Goal: Complete application form

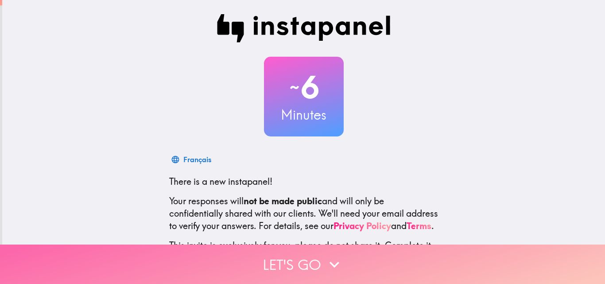
click at [278, 256] on button "Let's go" at bounding box center [302, 263] width 605 height 39
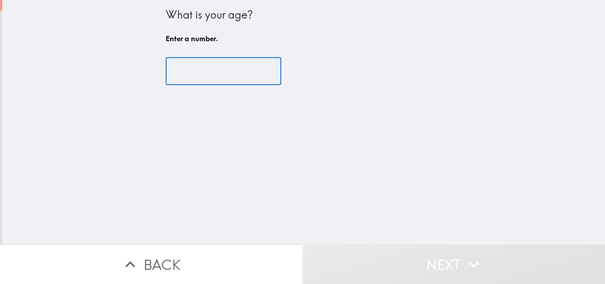
click at [198, 65] on input "number" at bounding box center [224, 71] width 116 height 27
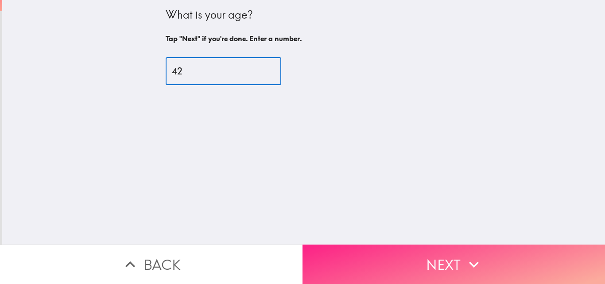
type input "42"
click at [356, 251] on button "Next" at bounding box center [453, 263] width 302 height 39
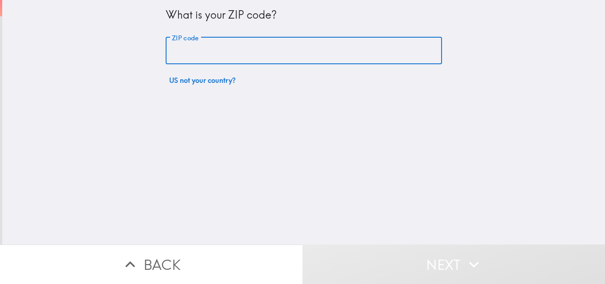
click at [207, 50] on input "ZIP code" at bounding box center [304, 50] width 276 height 27
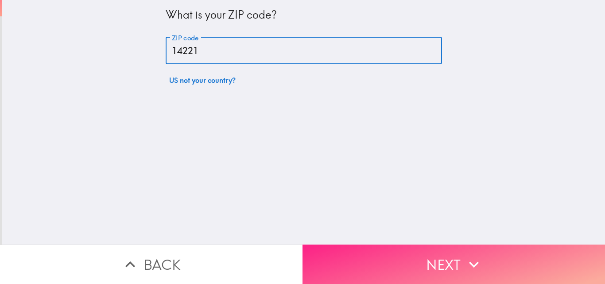
type input "14221"
click at [337, 259] on button "Next" at bounding box center [453, 263] width 302 height 39
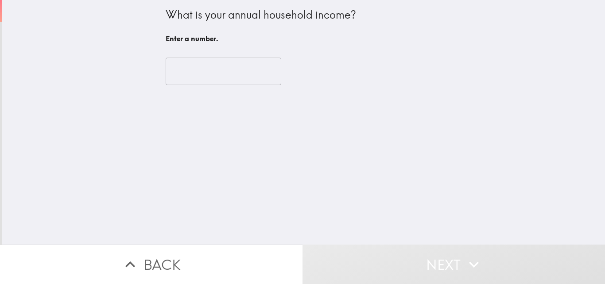
click at [213, 77] on input "number" at bounding box center [224, 71] width 116 height 27
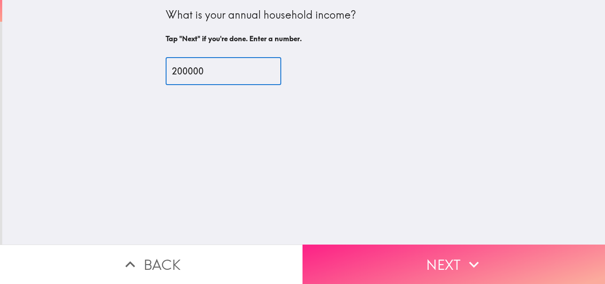
type input "200000"
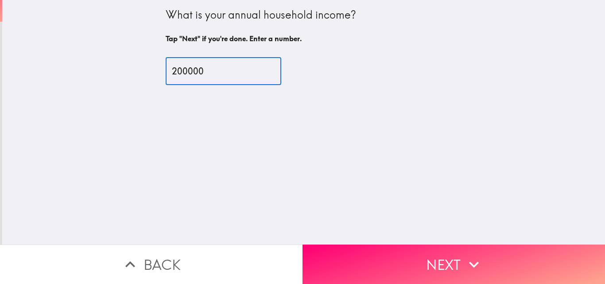
click at [352, 250] on button "Next" at bounding box center [453, 263] width 302 height 39
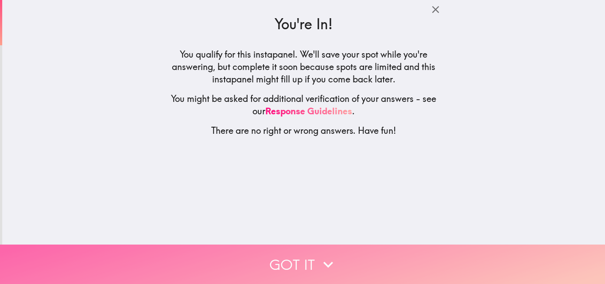
click at [318, 264] on icon "button" at bounding box center [327, 264] width 19 height 19
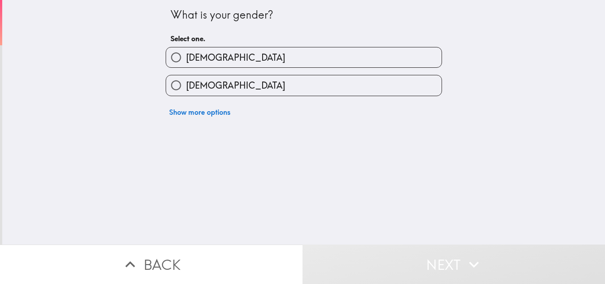
click at [231, 89] on label "[DEMOGRAPHIC_DATA]" at bounding box center [303, 85] width 275 height 20
click at [186, 89] on input "[DEMOGRAPHIC_DATA]" at bounding box center [176, 85] width 20 height 20
radio input "true"
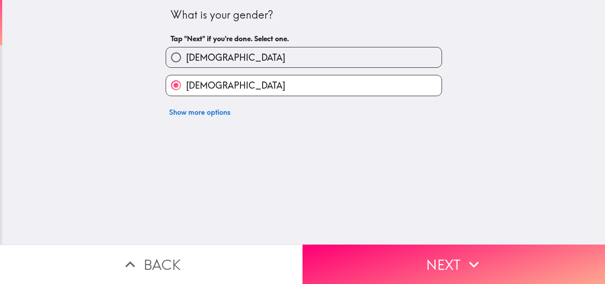
click at [314, 256] on button "Next" at bounding box center [453, 263] width 302 height 39
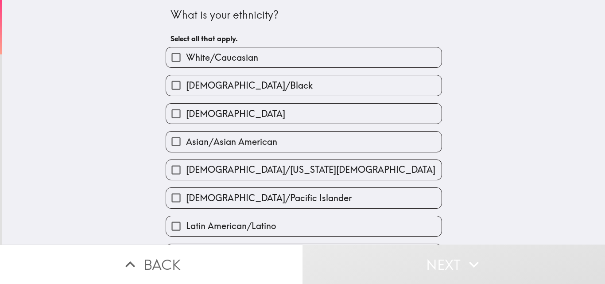
click at [293, 61] on label "White/Caucasian" at bounding box center [303, 57] width 275 height 20
click at [186, 61] on input "White/Caucasian" at bounding box center [176, 57] width 20 height 20
checkbox input "true"
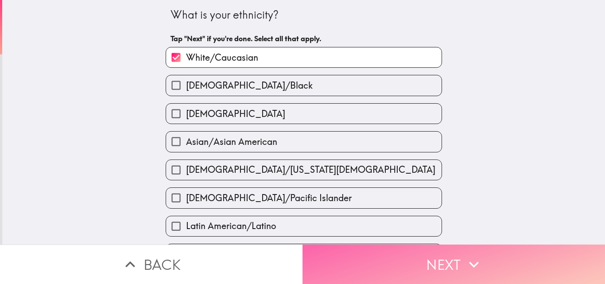
click at [363, 269] on button "Next" at bounding box center [453, 263] width 302 height 39
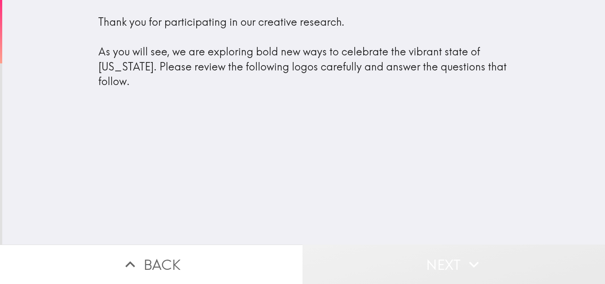
click at [370, 261] on button "Next" at bounding box center [453, 263] width 302 height 39
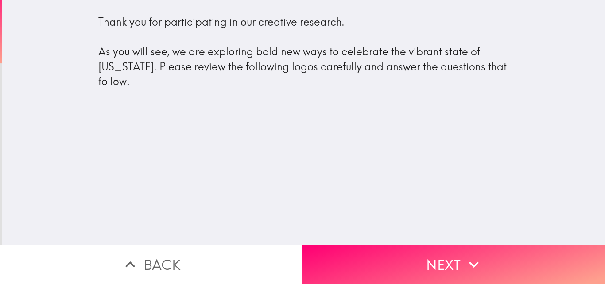
drag, startPoint x: 220, startPoint y: 53, endPoint x: 253, endPoint y: 55, distance: 32.4
click at [253, 55] on div "Thank you for participating in our creative research. As you will see, we are e…" at bounding box center [303, 52] width 411 height 74
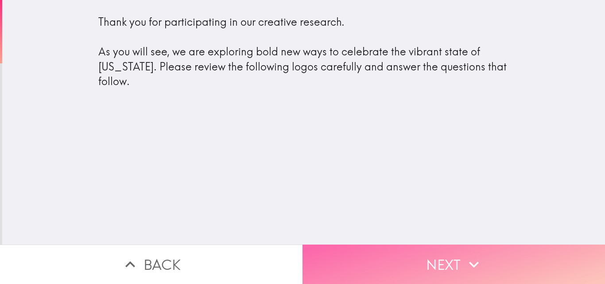
click at [361, 264] on button "Next" at bounding box center [453, 263] width 302 height 39
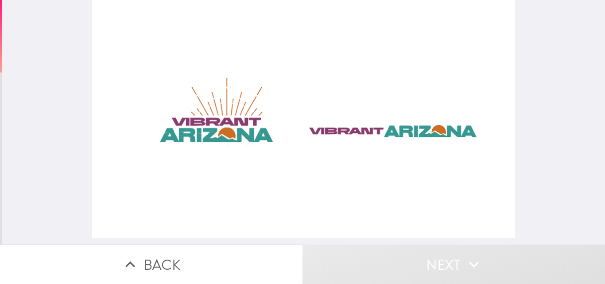
click at [249, 139] on div at bounding box center [303, 119] width 423 height 238
click at [369, 117] on div at bounding box center [303, 119] width 423 height 238
click at [374, 131] on div at bounding box center [303, 119] width 423 height 238
click at [181, 141] on div at bounding box center [303, 119] width 423 height 238
drag, startPoint x: 166, startPoint y: 139, endPoint x: 398, endPoint y: 127, distance: 231.8
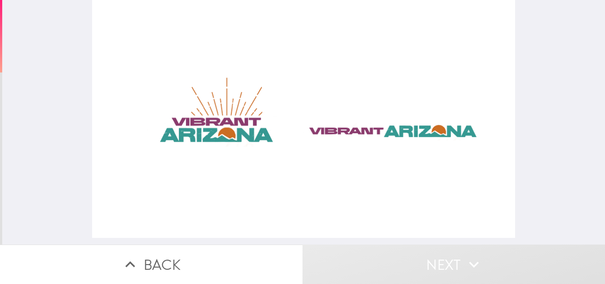
click at [398, 127] on div at bounding box center [303, 119] width 423 height 238
click at [299, 135] on div at bounding box center [303, 119] width 423 height 238
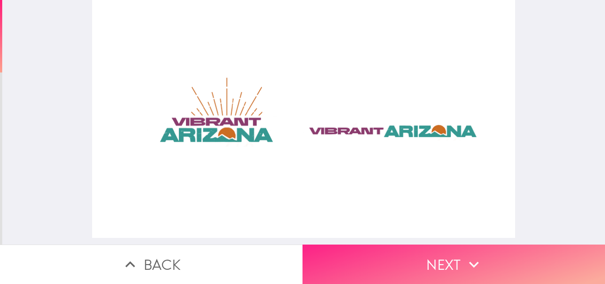
click at [437, 255] on button "Next" at bounding box center [453, 263] width 302 height 39
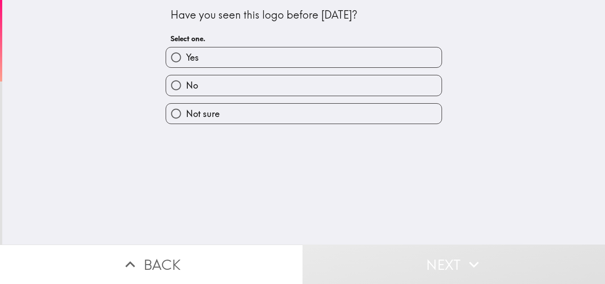
click at [246, 62] on label "Yes" at bounding box center [303, 57] width 275 height 20
click at [186, 62] on input "Yes" at bounding box center [176, 57] width 20 height 20
radio input "true"
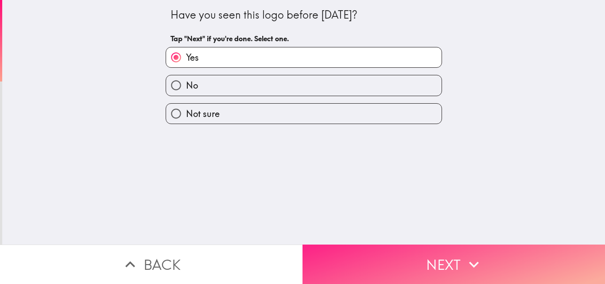
click at [353, 246] on button "Next" at bounding box center [453, 263] width 302 height 39
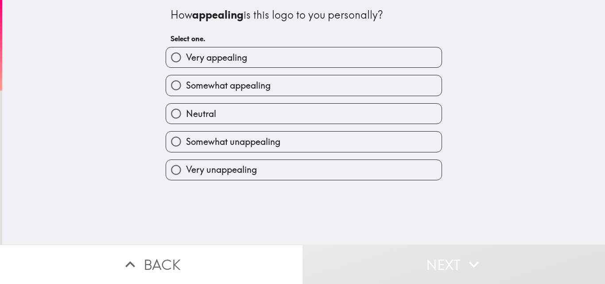
click at [273, 61] on label "Very appealing" at bounding box center [303, 57] width 275 height 20
click at [186, 61] on input "Very appealing" at bounding box center [176, 57] width 20 height 20
radio input "true"
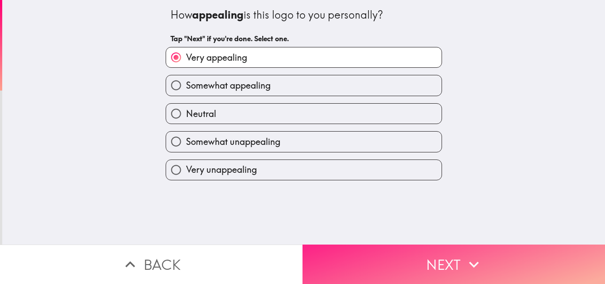
click at [309, 249] on button "Next" at bounding box center [453, 263] width 302 height 39
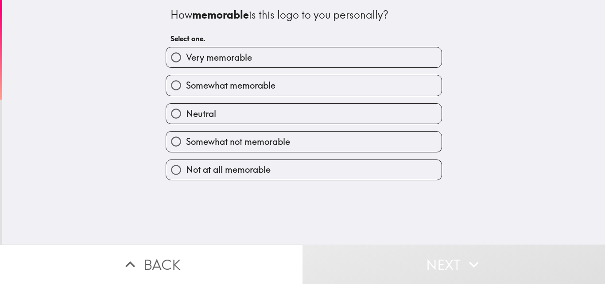
click at [232, 65] on label "Very memorable" at bounding box center [303, 57] width 275 height 20
click at [186, 65] on input "Very memorable" at bounding box center [176, 57] width 20 height 20
radio input "true"
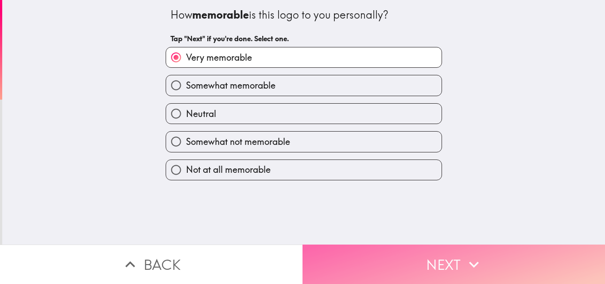
click at [410, 262] on button "Next" at bounding box center [453, 263] width 302 height 39
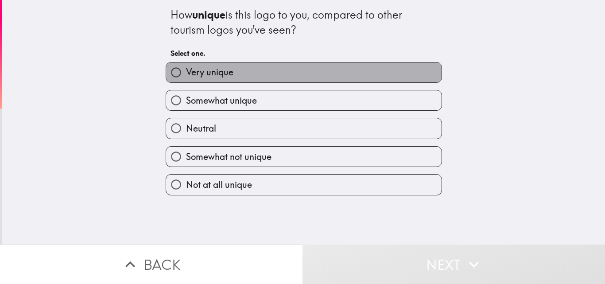
click at [244, 71] on label "Very unique" at bounding box center [303, 72] width 275 height 20
click at [186, 71] on input "Very unique" at bounding box center [176, 72] width 20 height 20
radio input "true"
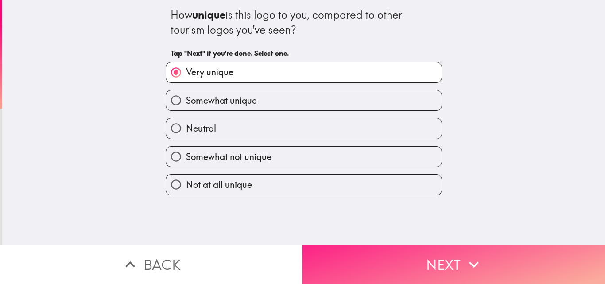
click at [382, 260] on button "Next" at bounding box center [453, 263] width 302 height 39
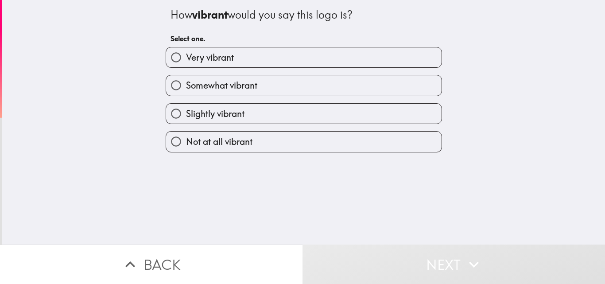
click at [311, 60] on label "Very vibrant" at bounding box center [303, 57] width 275 height 20
click at [186, 60] on input "Very vibrant" at bounding box center [176, 57] width 20 height 20
radio input "true"
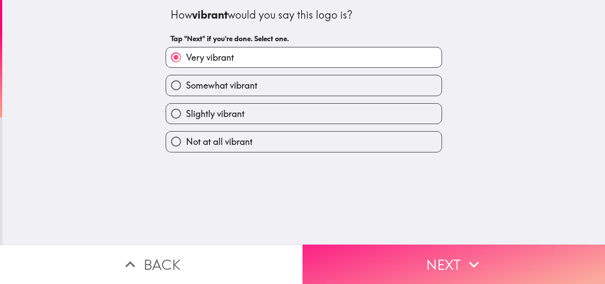
click at [353, 250] on button "Next" at bounding box center [453, 263] width 302 height 39
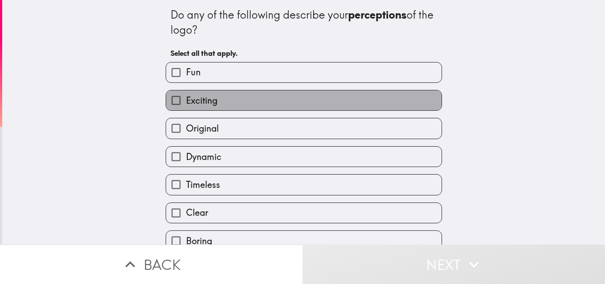
click at [212, 101] on label "Exciting" at bounding box center [303, 100] width 275 height 20
click at [186, 101] on input "Exciting" at bounding box center [176, 100] width 20 height 20
checkbox input "true"
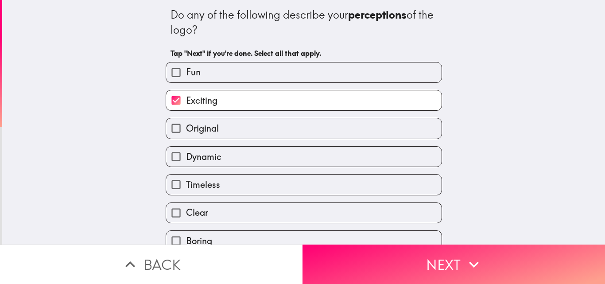
click at [212, 133] on span "Original" at bounding box center [202, 128] width 33 height 12
click at [186, 133] on input "Original" at bounding box center [176, 128] width 20 height 20
checkbox input "true"
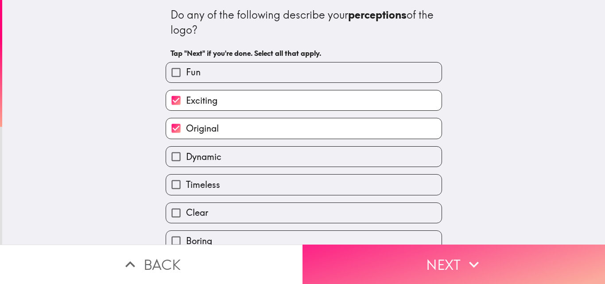
click at [346, 260] on button "Next" at bounding box center [453, 263] width 302 height 39
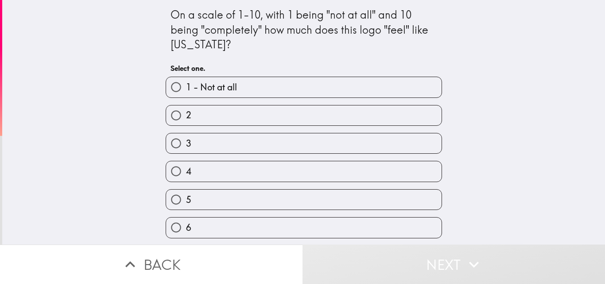
scroll to position [112, 0]
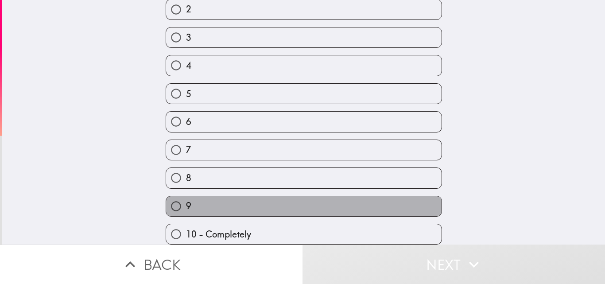
click at [202, 198] on label "9" at bounding box center [303, 206] width 275 height 20
click at [186, 198] on input "9" at bounding box center [176, 206] width 20 height 20
radio input "true"
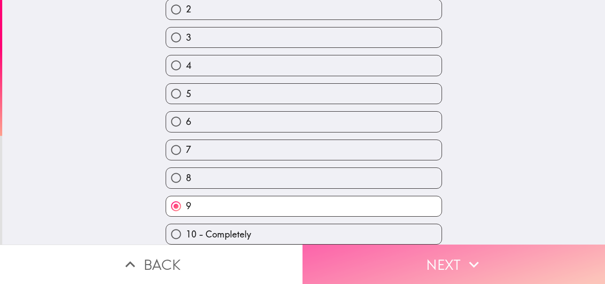
click at [366, 249] on button "Next" at bounding box center [453, 263] width 302 height 39
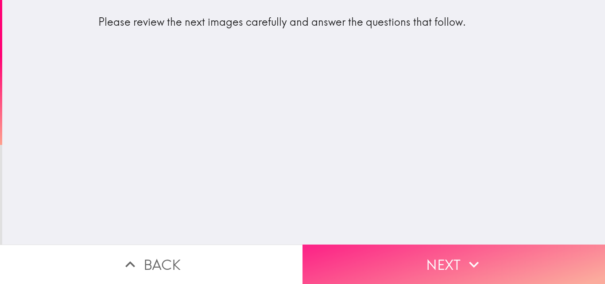
click at [350, 245] on button "Next" at bounding box center [453, 263] width 302 height 39
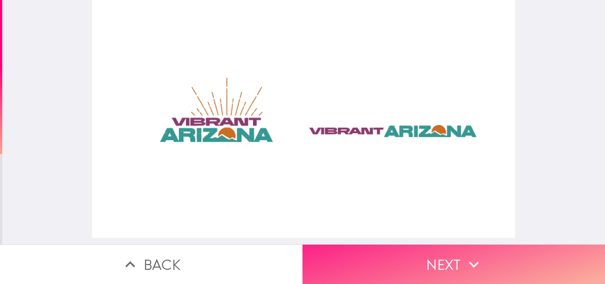
click at [316, 246] on button "Next" at bounding box center [453, 263] width 302 height 39
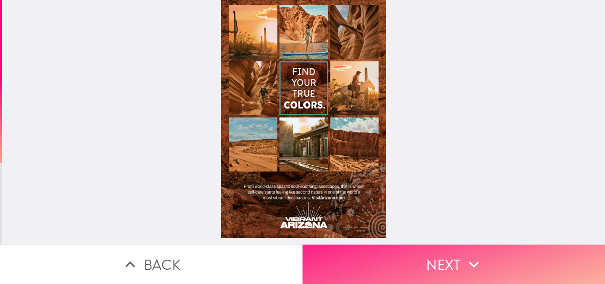
click at [312, 254] on button "Next" at bounding box center [453, 263] width 302 height 39
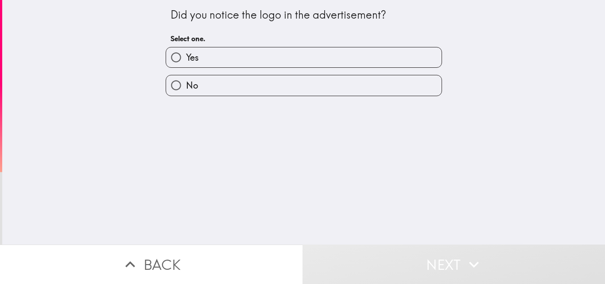
click at [259, 58] on label "Yes" at bounding box center [303, 57] width 275 height 20
click at [186, 58] on input "Yes" at bounding box center [176, 57] width 20 height 20
radio input "true"
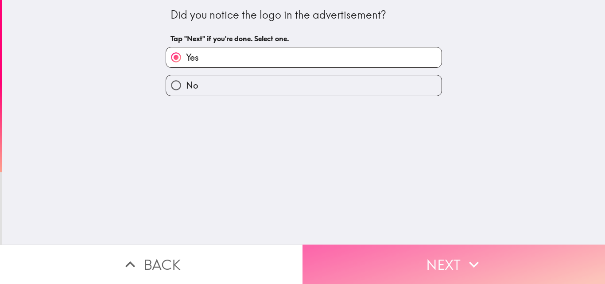
click at [356, 257] on button "Next" at bounding box center [453, 263] width 302 height 39
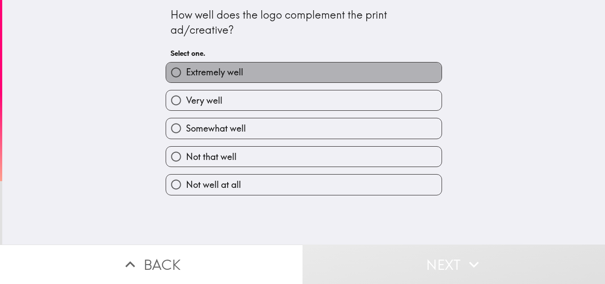
click at [246, 71] on label "Extremely well" at bounding box center [303, 72] width 275 height 20
click at [186, 71] on input "Extremely well" at bounding box center [176, 72] width 20 height 20
radio input "true"
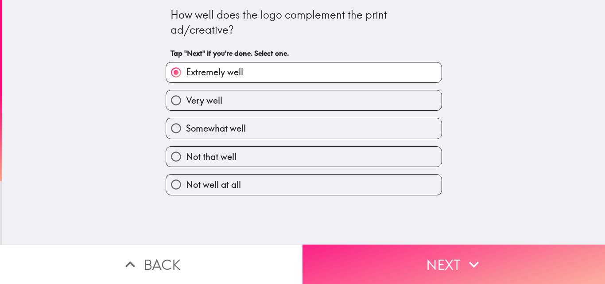
click at [337, 250] on button "Next" at bounding box center [453, 263] width 302 height 39
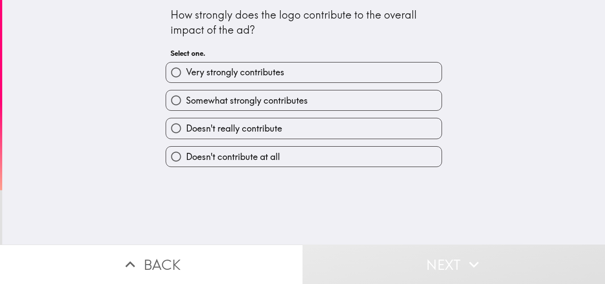
click at [254, 77] on span "Very strongly contributes" at bounding box center [235, 72] width 98 height 12
click at [186, 77] on input "Very strongly contributes" at bounding box center [176, 72] width 20 height 20
radio input "true"
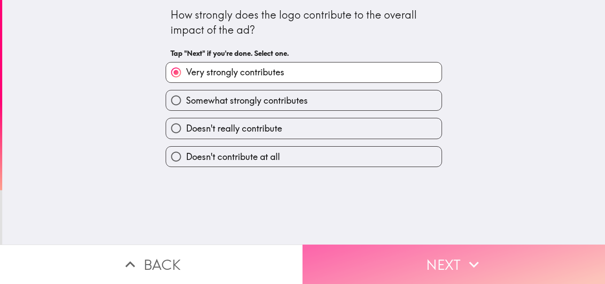
click at [316, 248] on button "Next" at bounding box center [453, 263] width 302 height 39
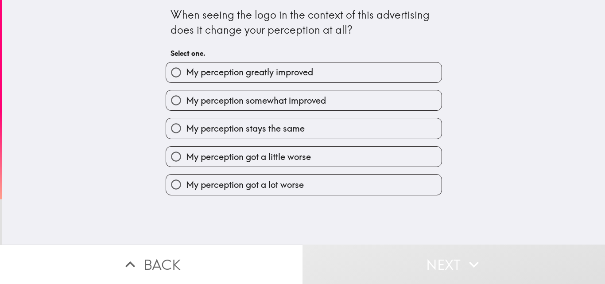
click at [319, 76] on label "My perception greatly improved" at bounding box center [303, 72] width 275 height 20
click at [186, 76] on input "My perception greatly improved" at bounding box center [176, 72] width 20 height 20
radio input "true"
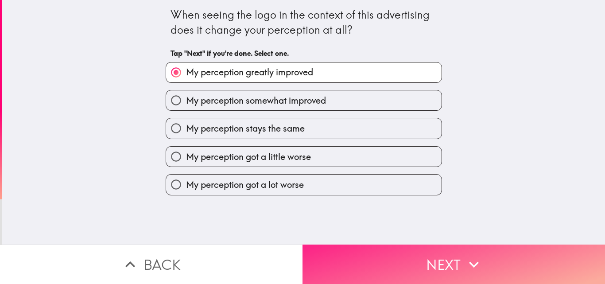
click at [378, 269] on button "Next" at bounding box center [453, 263] width 302 height 39
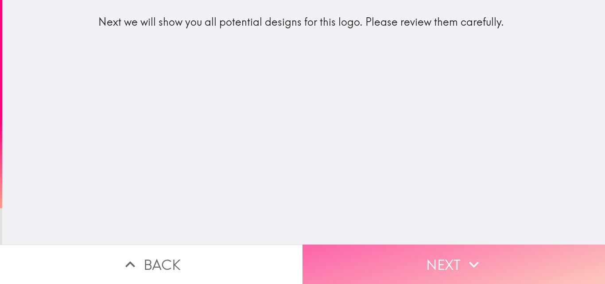
click at [324, 254] on button "Next" at bounding box center [453, 263] width 302 height 39
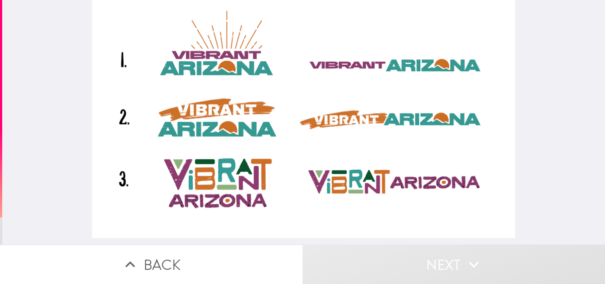
click at [135, 183] on div at bounding box center [303, 119] width 423 height 238
click at [192, 185] on div at bounding box center [303, 119] width 423 height 238
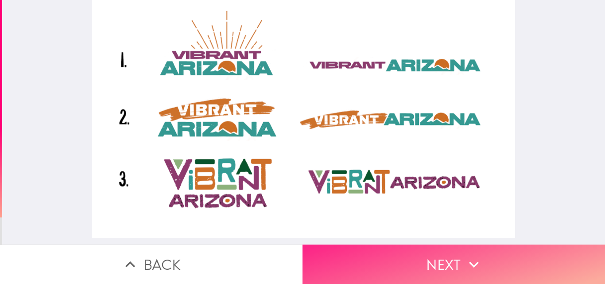
click at [351, 262] on button "Next" at bounding box center [453, 263] width 302 height 39
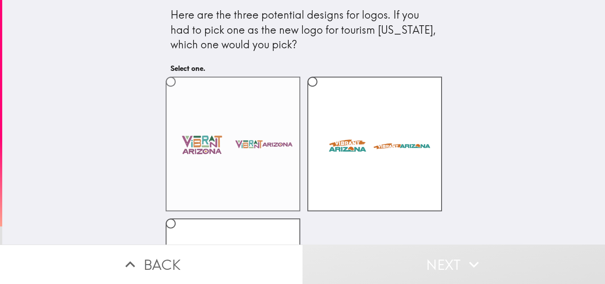
click at [261, 155] on label at bounding box center [233, 144] width 135 height 135
click at [181, 92] on input "radio" at bounding box center [171, 82] width 20 height 20
radio input "true"
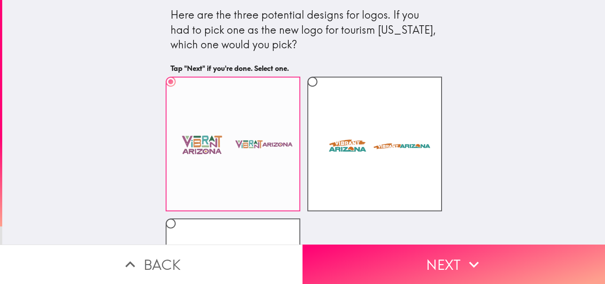
scroll to position [115, 0]
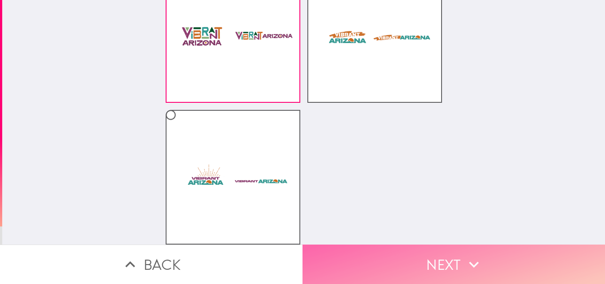
click at [340, 263] on button "Next" at bounding box center [453, 263] width 302 height 39
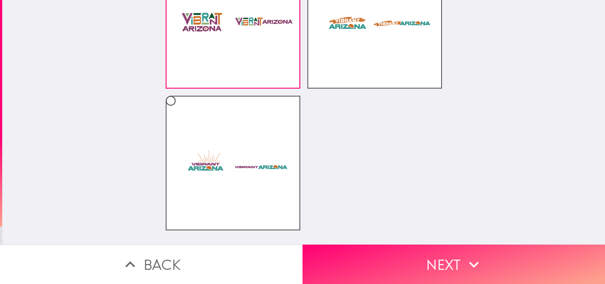
scroll to position [29, 0]
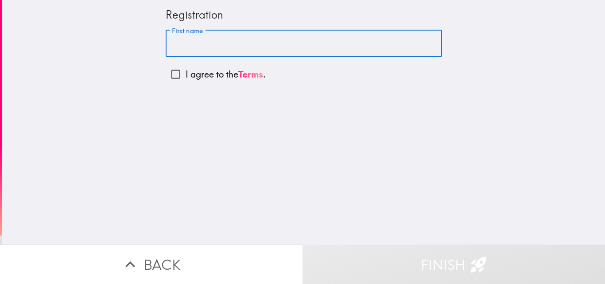
click at [262, 44] on input "First name" at bounding box center [304, 43] width 276 height 27
click at [293, 42] on input "First name" at bounding box center [304, 43] width 276 height 27
type input "[PERSON_NAME]"
click at [349, 248] on button "Finish" at bounding box center [453, 263] width 302 height 39
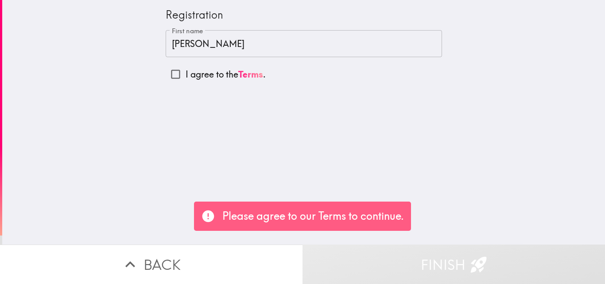
click at [166, 77] on input "I agree to the Terms ." at bounding box center [176, 74] width 20 height 20
checkbox input "true"
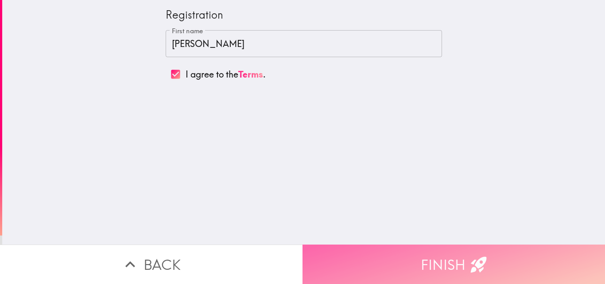
click at [378, 247] on button "Finish" at bounding box center [453, 263] width 302 height 39
